Goal: Entertainment & Leisure: Consume media (video, audio)

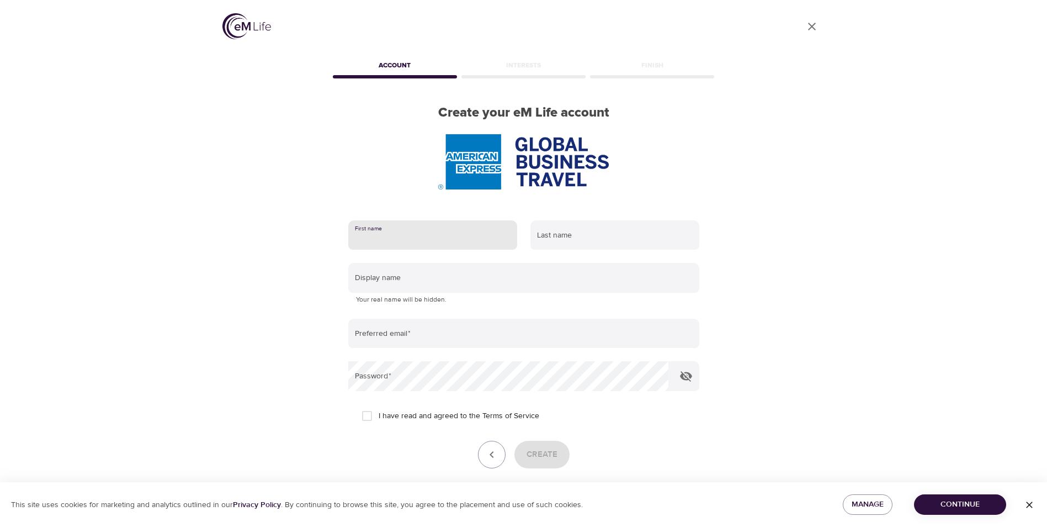
click at [454, 247] on input "text" at bounding box center [432, 235] width 169 height 30
type input "[PERSON_NAME]"
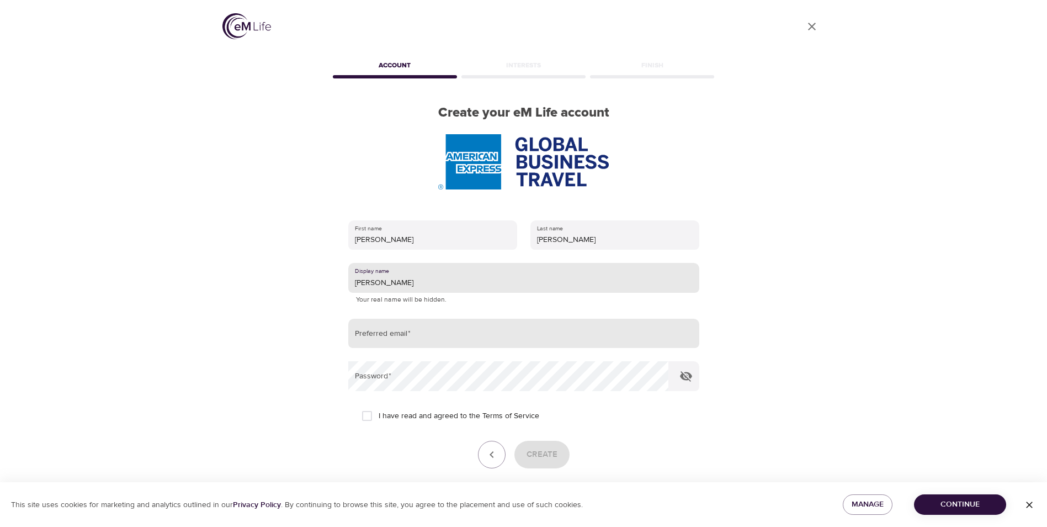
type input "[PERSON_NAME]"
click at [575, 326] on input "email" at bounding box center [523, 334] width 351 height 30
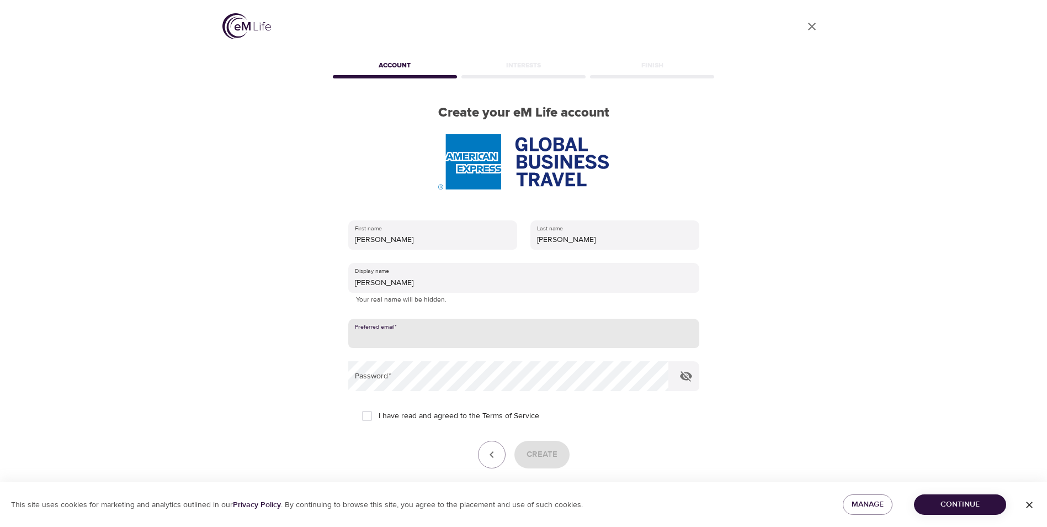
click at [467, 337] on input "email" at bounding box center [523, 334] width 351 height 30
type input "[PERSON_NAME][EMAIL_ADDRESS][PERSON_NAME][DOMAIN_NAME]"
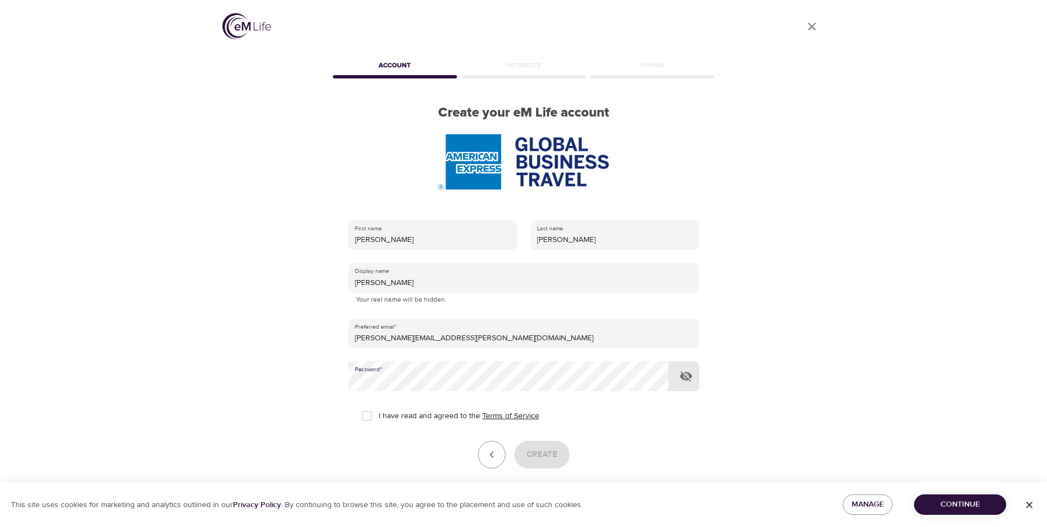
scroll to position [46, 0]
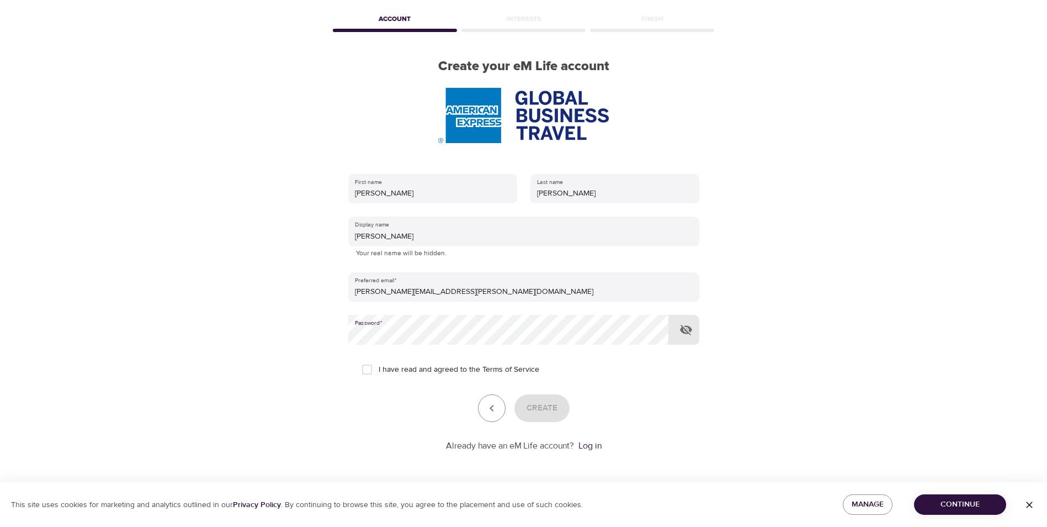
click at [372, 370] on input "I have read and agreed to the Terms of Service" at bounding box center [367, 369] width 23 height 23
checkbox input "true"
click at [692, 331] on icon "button" at bounding box center [686, 329] width 13 height 13
click at [544, 411] on span "Create" at bounding box center [542, 408] width 31 height 14
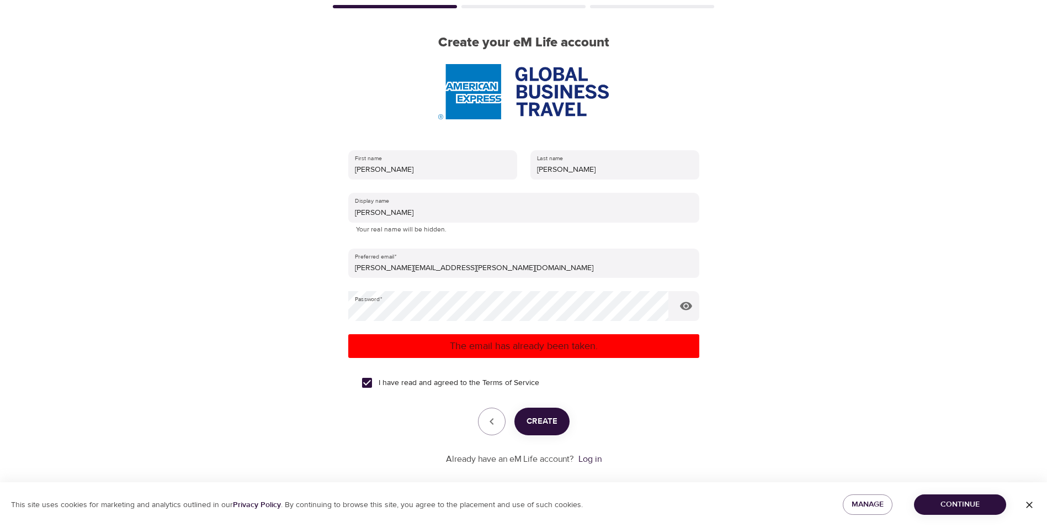
scroll to position [83, 0]
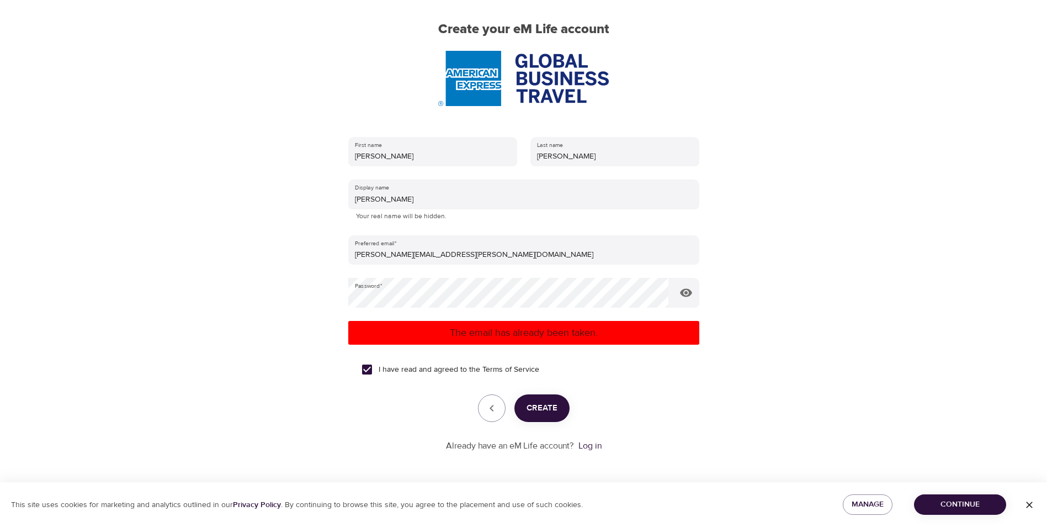
click at [972, 499] on span "Continue" at bounding box center [960, 505] width 75 height 14
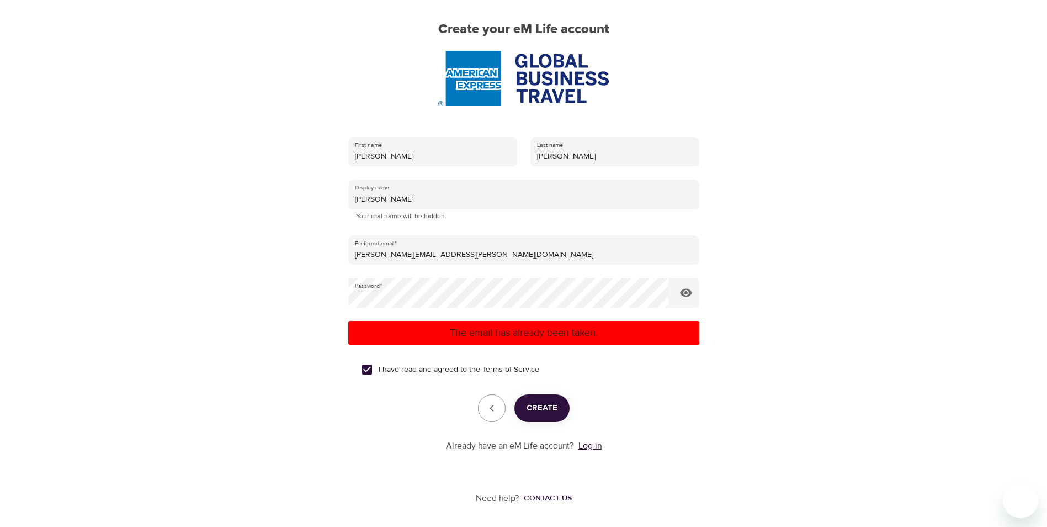
click at [587, 445] on link "Log in" at bounding box center [590, 445] width 23 height 11
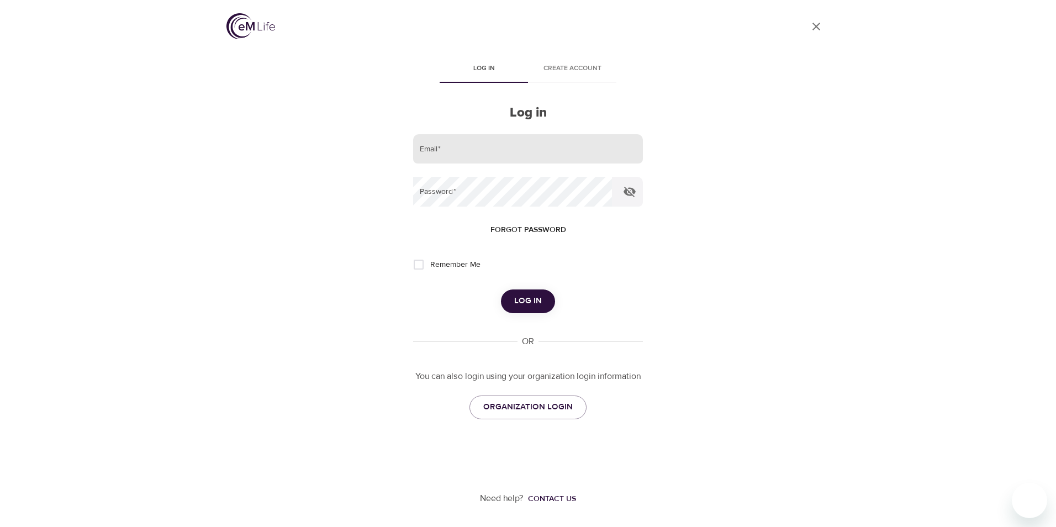
click at [494, 156] on input "email" at bounding box center [528, 149] width 230 height 30
type input "[PERSON_NAME][EMAIL_ADDRESS][PERSON_NAME][DOMAIN_NAME]"
click at [539, 301] on span "Log in" at bounding box center [528, 301] width 28 height 14
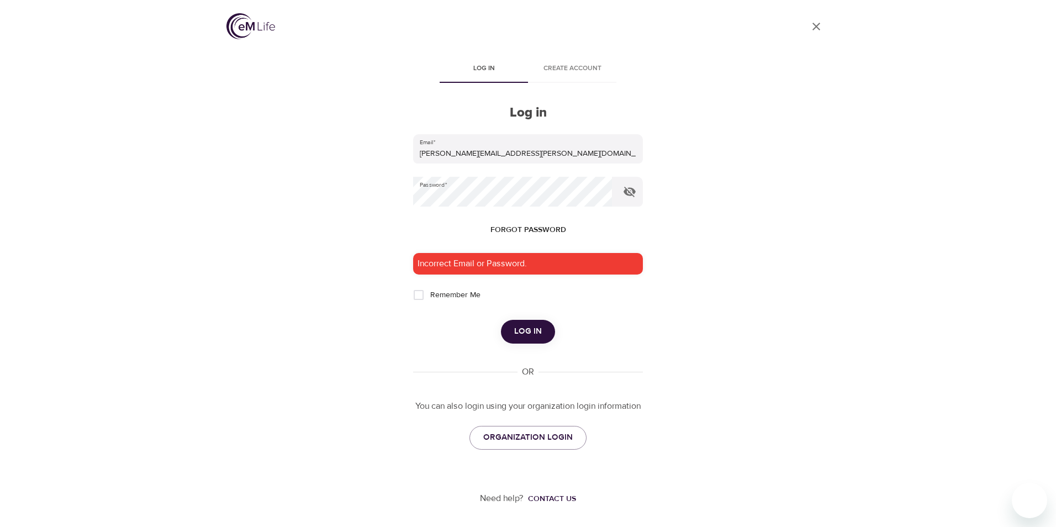
click at [520, 229] on span "Forgot password" at bounding box center [528, 230] width 76 height 14
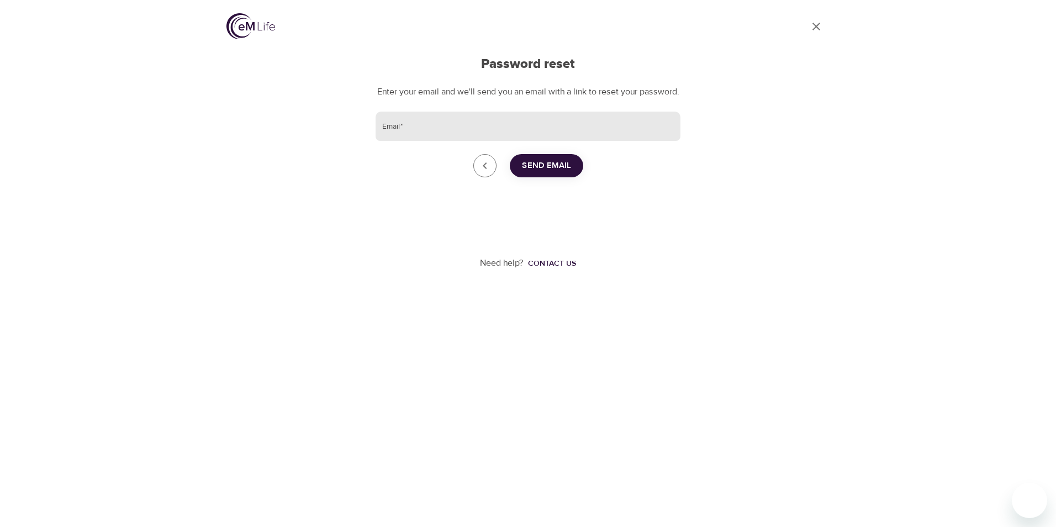
click at [424, 141] on input "Email   *" at bounding box center [527, 127] width 305 height 30
type input "[PERSON_NAME][EMAIL_ADDRESS][PERSON_NAME][DOMAIN_NAME]"
click at [550, 173] on span "Send Email" at bounding box center [546, 165] width 49 height 14
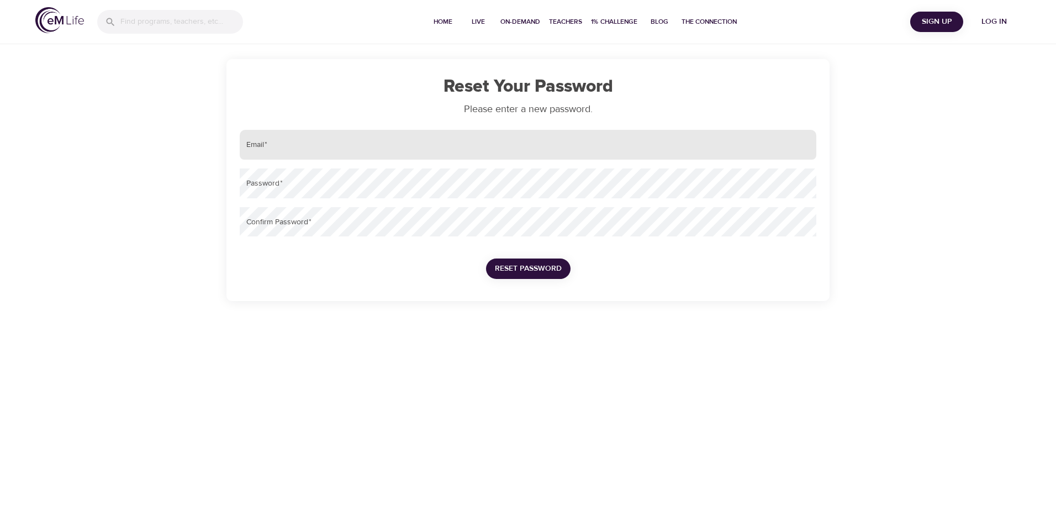
click at [283, 147] on input "email" at bounding box center [528, 145] width 576 height 30
type input "[PERSON_NAME][EMAIL_ADDRESS][PERSON_NAME][DOMAIN_NAME]"
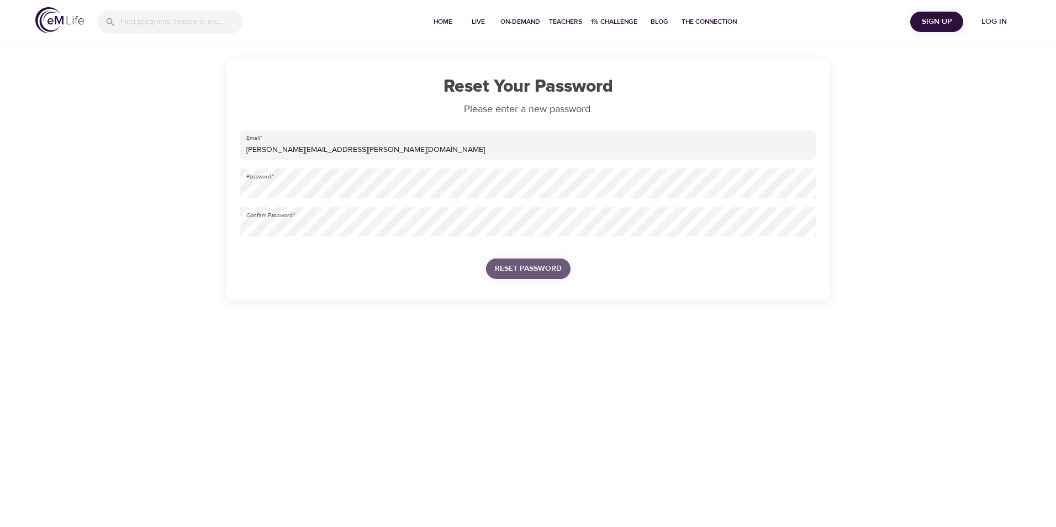
click at [509, 269] on span "Reset Password" at bounding box center [528, 269] width 67 height 14
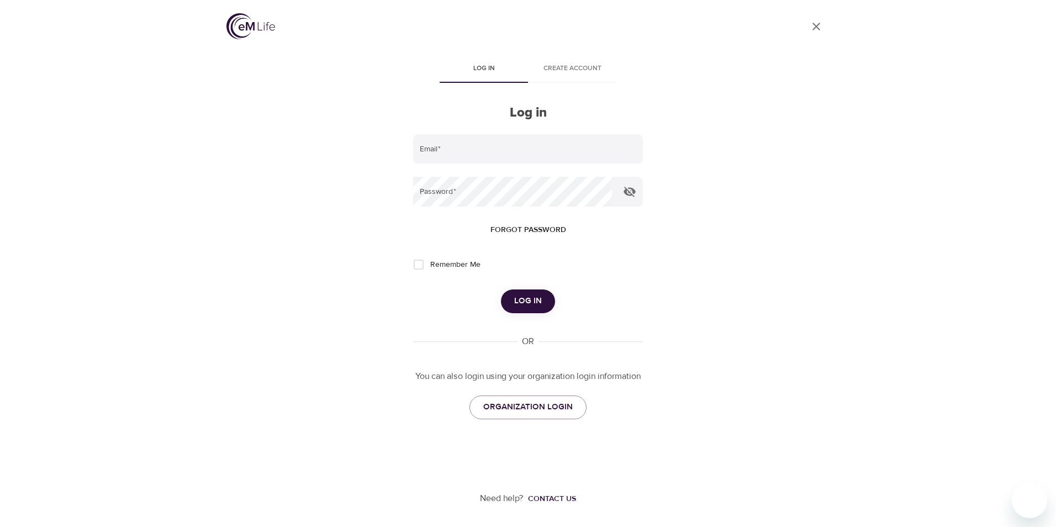
type input "[PERSON_NAME][EMAIL_ADDRESS][PERSON_NAME][DOMAIN_NAME]"
click at [518, 303] on span "Log in" at bounding box center [528, 301] width 28 height 14
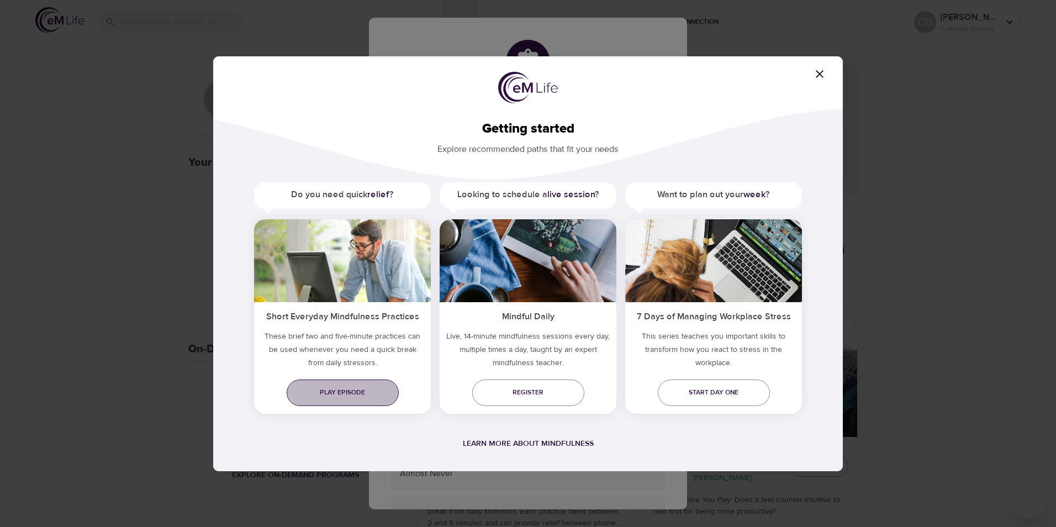
click at [331, 393] on span "Play episode" at bounding box center [342, 393] width 94 height 12
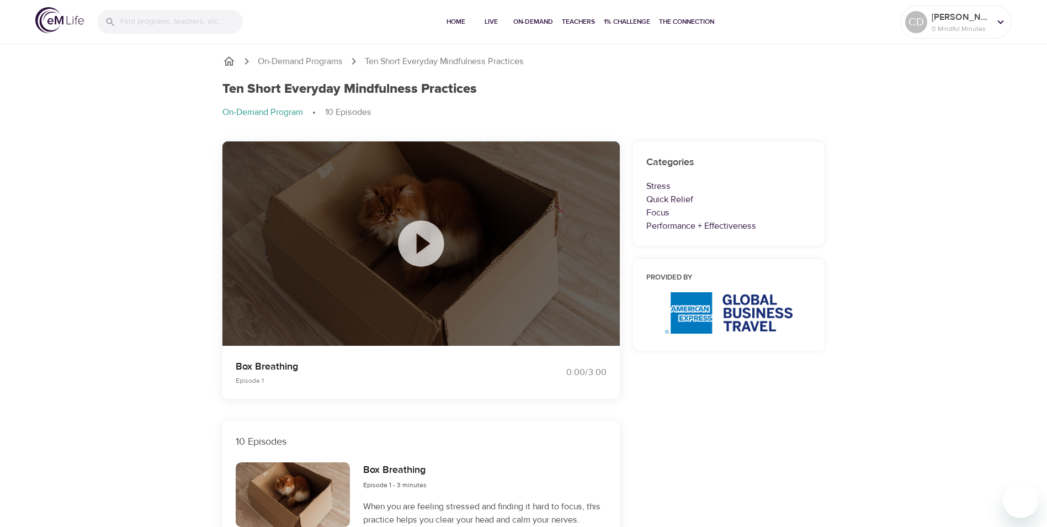
click at [420, 239] on icon at bounding box center [421, 243] width 55 height 55
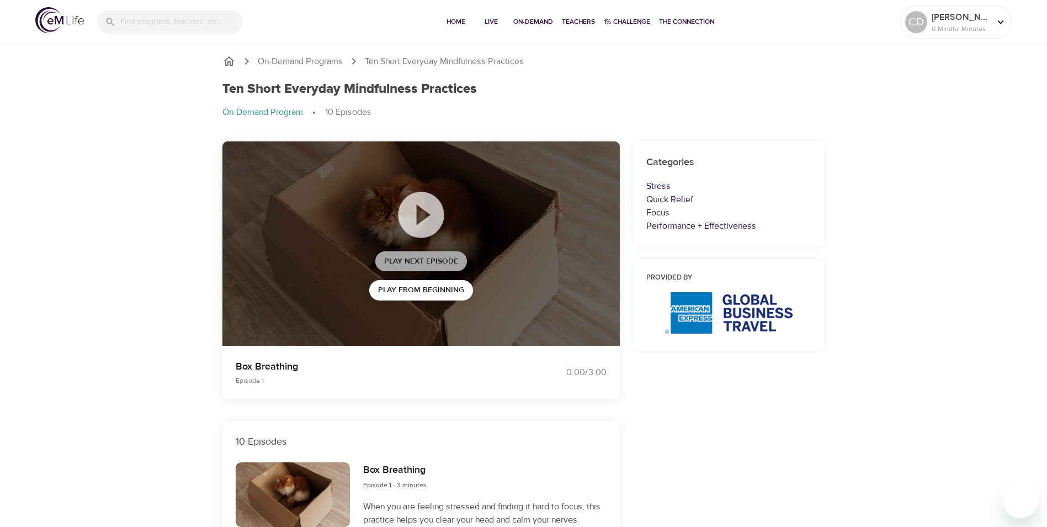
click at [418, 258] on span "Play Next Episode" at bounding box center [421, 262] width 74 height 14
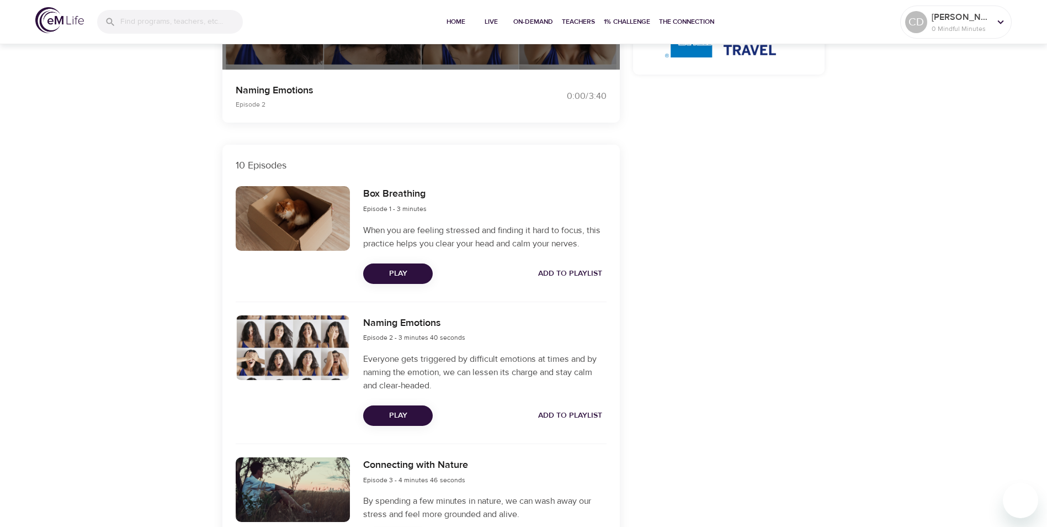
scroll to position [387, 0]
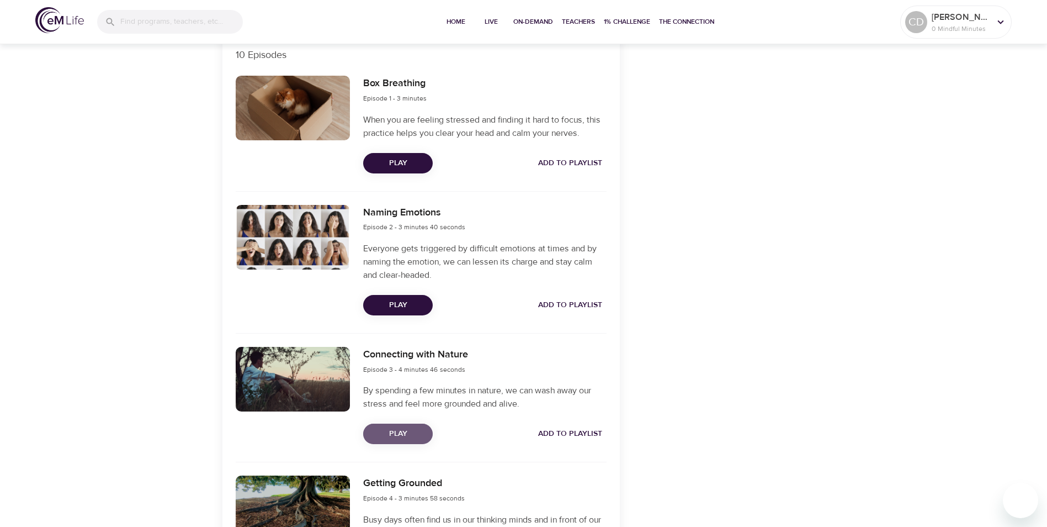
click at [399, 432] on span "Play" at bounding box center [398, 434] width 52 height 14
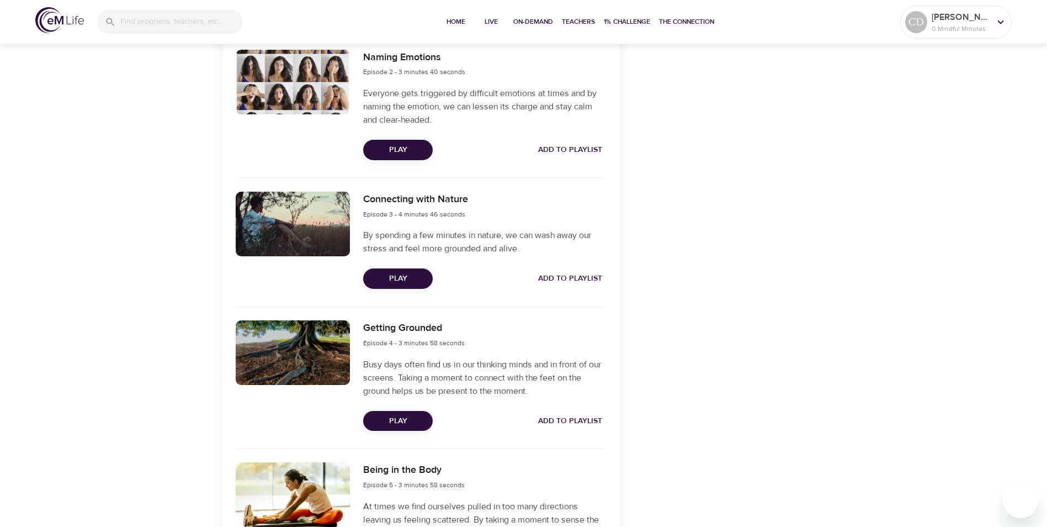
scroll to position [552, 0]
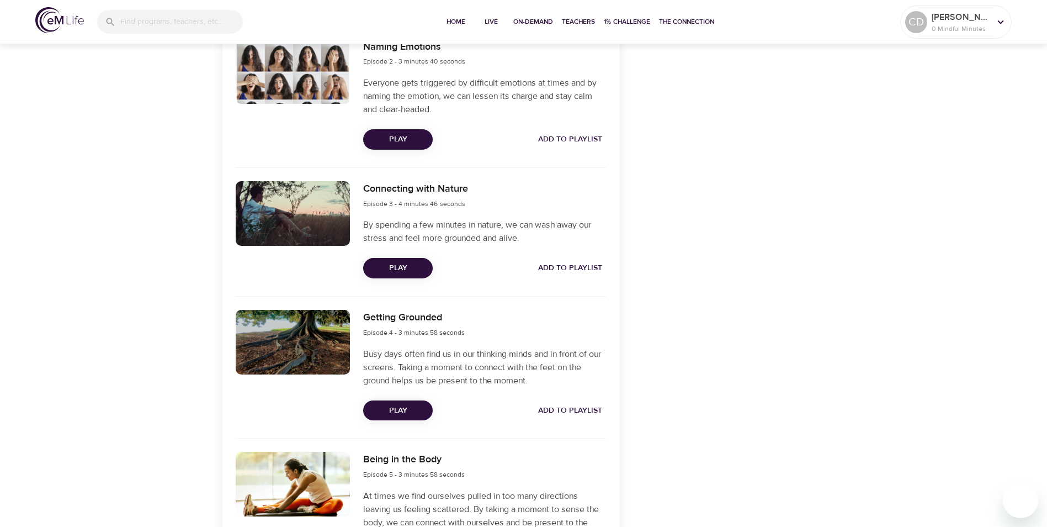
click at [402, 414] on span "Play" at bounding box center [398, 411] width 52 height 14
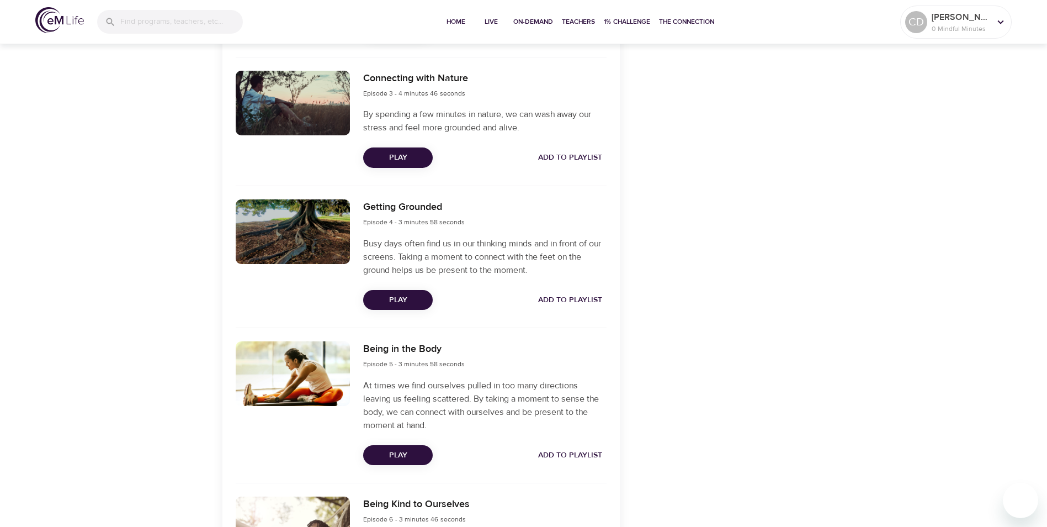
scroll to position [718, 0]
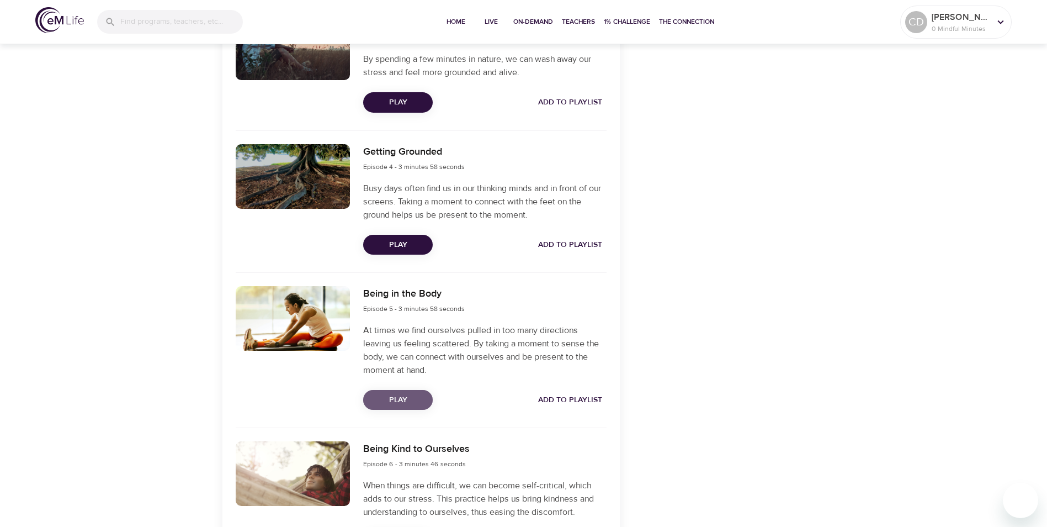
click at [411, 398] on span "Play" at bounding box center [398, 400] width 52 height 14
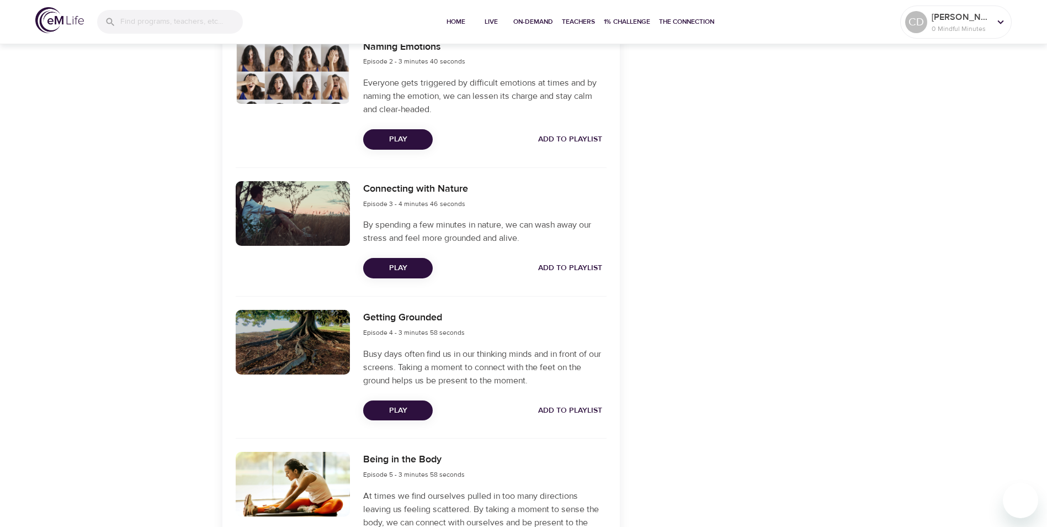
scroll to position [773, 0]
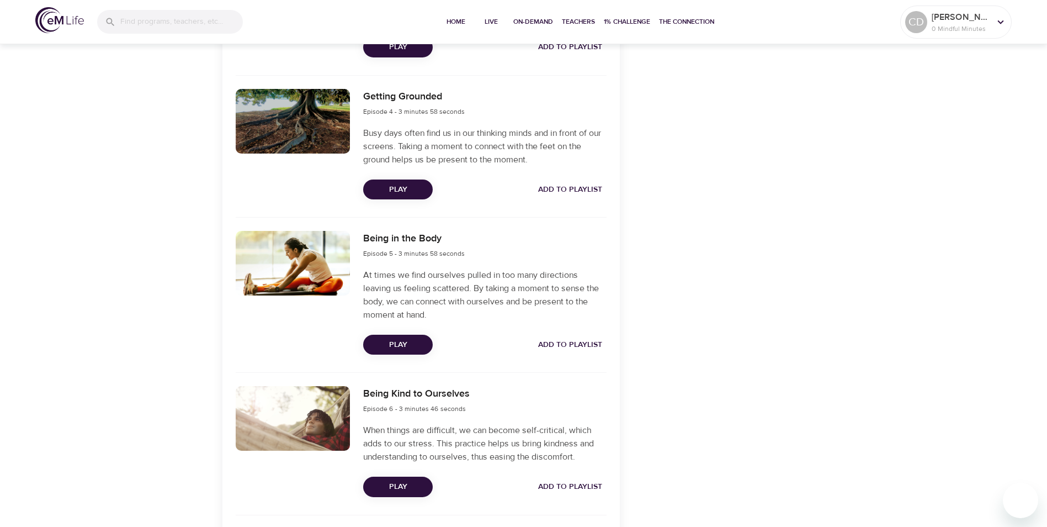
click at [387, 484] on span "Play" at bounding box center [398, 487] width 52 height 14
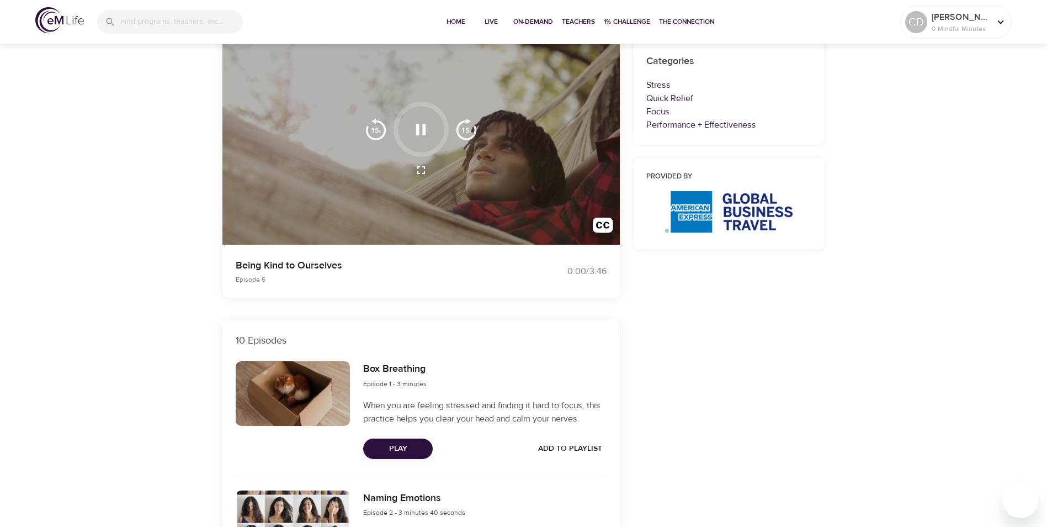
scroll to position [0, 0]
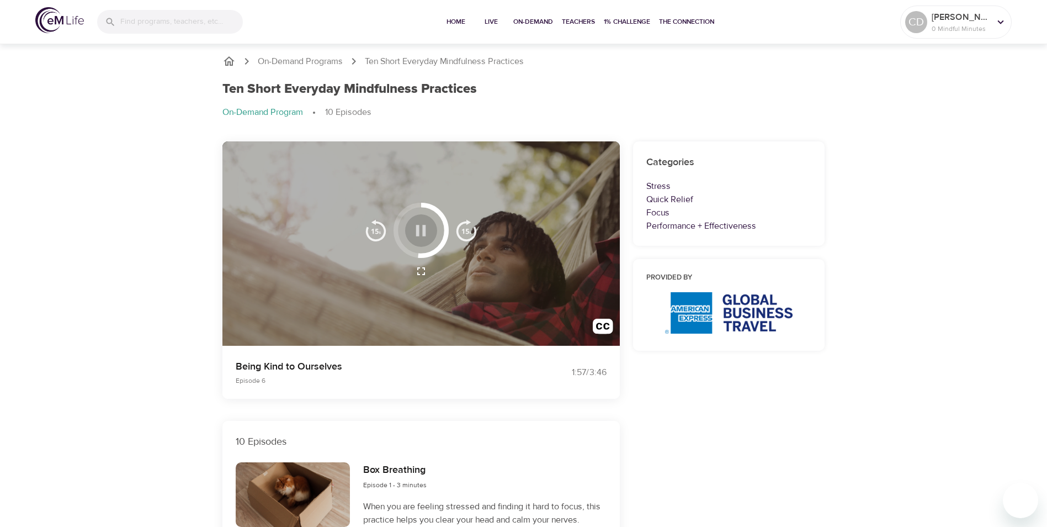
click at [420, 226] on icon "button" at bounding box center [420, 230] width 19 height 19
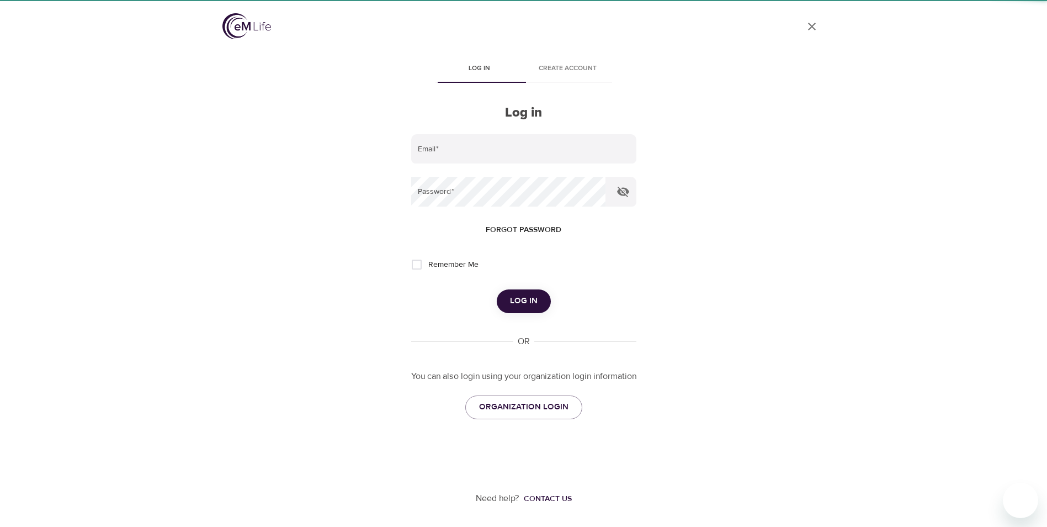
type input "[PERSON_NAME][EMAIL_ADDRESS][PERSON_NAME][DOMAIN_NAME]"
